Goal: Task Accomplishment & Management: Complete application form

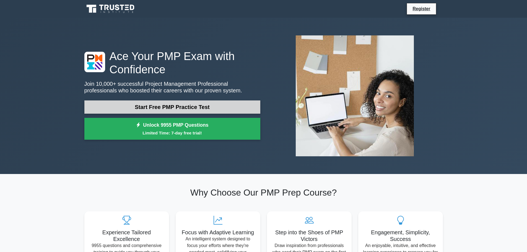
click at [195, 106] on link "Start Free PMP Practice Test" at bounding box center [172, 106] width 176 height 13
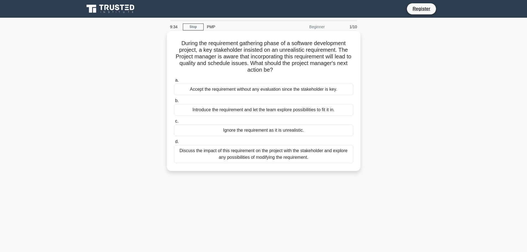
click at [312, 157] on div "Discuss the impact of this requirement on the project with the stakeholder and …" at bounding box center [263, 154] width 179 height 18
click at [174, 144] on input "d. Discuss the impact of this requirement on the project with the stakeholder a…" at bounding box center [174, 142] width 0 height 4
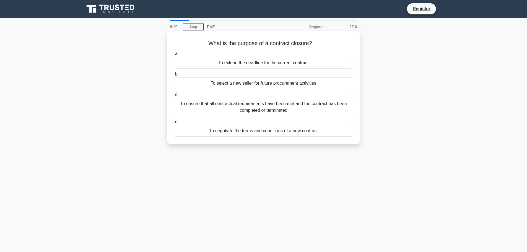
click at [284, 108] on div "To ensure that all contractual requirements have been met and the contract has …" at bounding box center [263, 107] width 179 height 18
click at [174, 97] on input "c. To ensure that all contractual requirements have been met and the contract h…" at bounding box center [174, 95] width 0 height 4
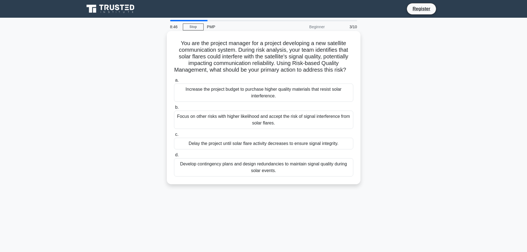
click at [315, 171] on div "Develop contingency plans and design redundancies to maintain signal quality du…" at bounding box center [263, 167] width 179 height 18
click at [174, 157] on input "d. Develop contingency plans and design redundancies to maintain signal quality…" at bounding box center [174, 155] width 0 height 4
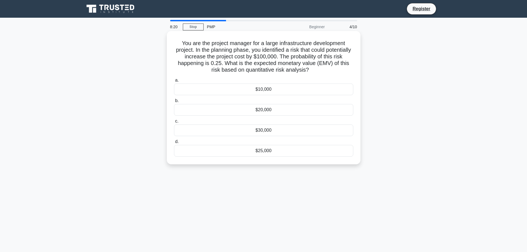
click at [265, 151] on div "$25,000" at bounding box center [263, 151] width 179 height 12
click at [174, 144] on input "d. $25,000" at bounding box center [174, 142] width 0 height 4
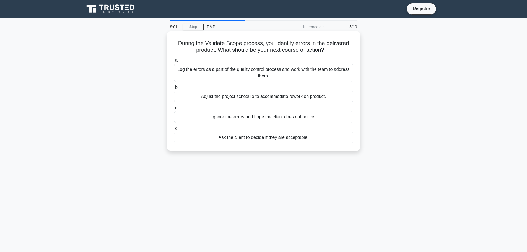
click at [245, 72] on div "Log the errors as a part of the quality control process and work with the team …" at bounding box center [263, 73] width 179 height 18
click at [174, 62] on input "a. Log the errors as a part of the quality control process and work with the te…" at bounding box center [174, 61] width 0 height 4
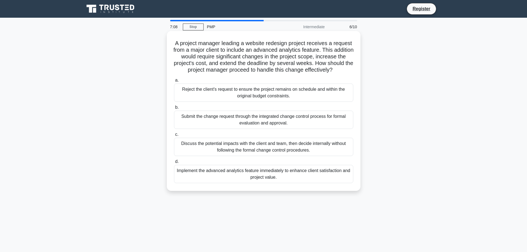
click at [271, 129] on div "Submit the change request through the integrated change control process for for…" at bounding box center [263, 120] width 179 height 18
click at [174, 109] on input "b. Submit the change request through the integrated change control process for …" at bounding box center [174, 108] width 0 height 4
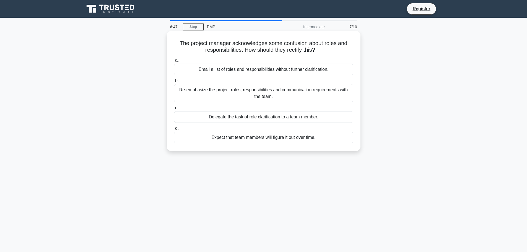
click at [243, 89] on div "Re-emphasize the project roles, responsibilities and communication requirements…" at bounding box center [263, 93] width 179 height 18
click at [174, 83] on input "b. Re-emphasize the project roles, responsibilities and communication requireme…" at bounding box center [174, 81] width 0 height 4
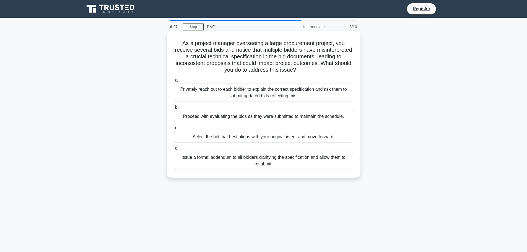
scroll to position [19, 0]
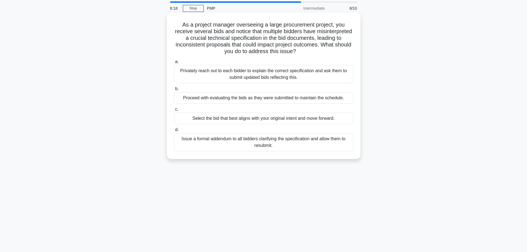
click at [278, 142] on div "Issue a formal addendum to all bidders clarifying the specification and allow t…" at bounding box center [263, 142] width 179 height 18
click at [174, 132] on input "d. Issue a formal addendum to all bidders clarifying the specification and allo…" at bounding box center [174, 130] width 0 height 4
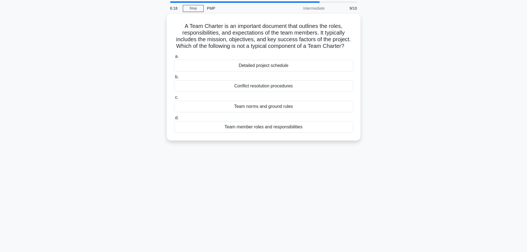
scroll to position [0, 0]
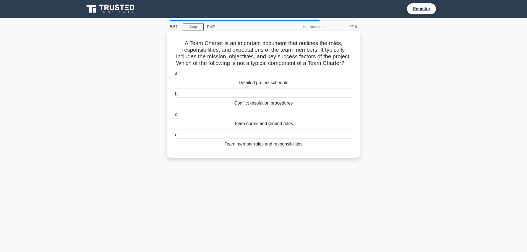
click at [262, 88] on div "Detailed project schedule" at bounding box center [263, 83] width 179 height 12
click at [174, 76] on input "a. Detailed project schedule" at bounding box center [174, 74] width 0 height 4
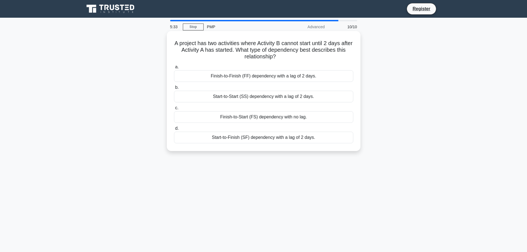
click at [235, 96] on div "Start-to-Start (SS) dependency with a lag of 2 days." at bounding box center [263, 97] width 179 height 12
click at [174, 89] on input "b. Start-to-Start (SS) dependency with a lag of 2 days." at bounding box center [174, 88] width 0 height 4
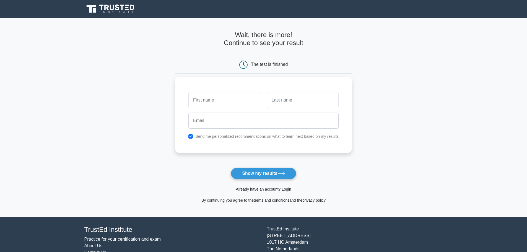
click at [217, 103] on input "text" at bounding box center [224, 100] width 72 height 16
type input "[PERSON_NAME]"
click at [286, 104] on input "text" at bounding box center [303, 100] width 72 height 16
type input "Yoshioka"
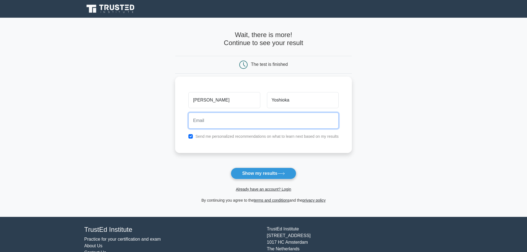
click at [263, 121] on input "email" at bounding box center [263, 121] width 150 height 16
type input "yoshioka@mines.edu"
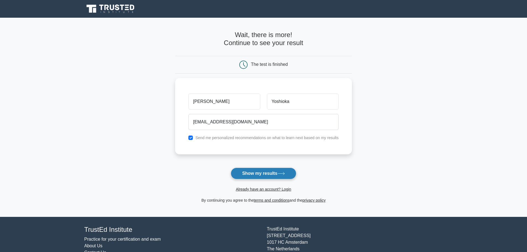
click at [270, 172] on button "Show my results" at bounding box center [263, 174] width 65 height 12
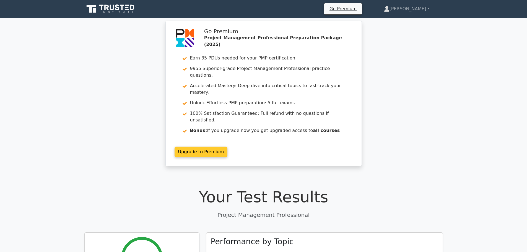
click at [195, 147] on link "Upgrade to Premium" at bounding box center [201, 152] width 53 height 11
